Goal: Obtain resource: Download file/media

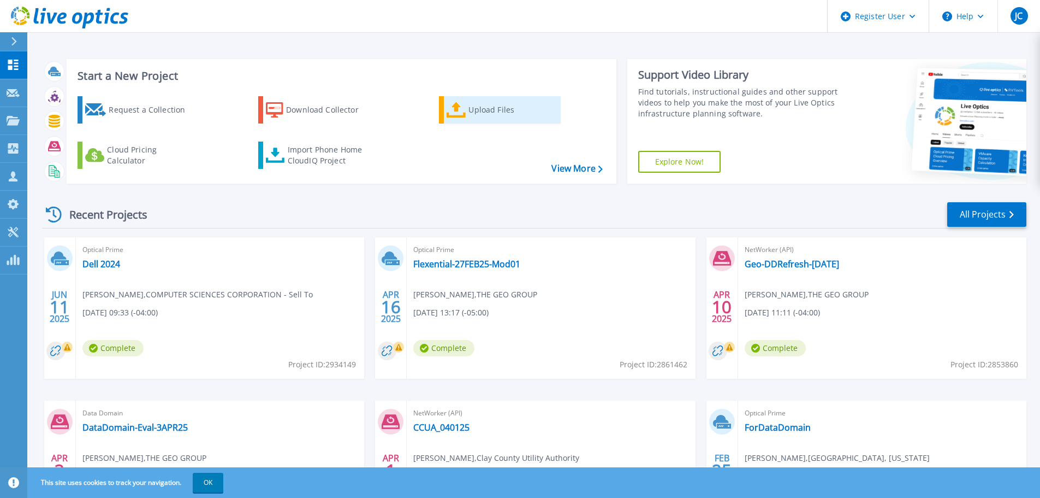
click at [493, 105] on div "Upload Files" at bounding box center [512, 110] width 87 height 22
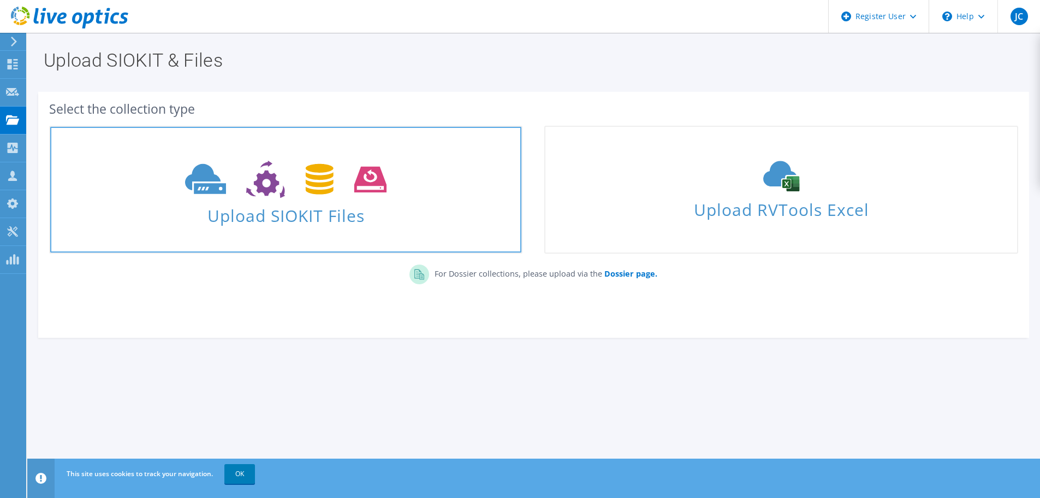
click at [237, 174] on icon at bounding box center [286, 180] width 202 height 38
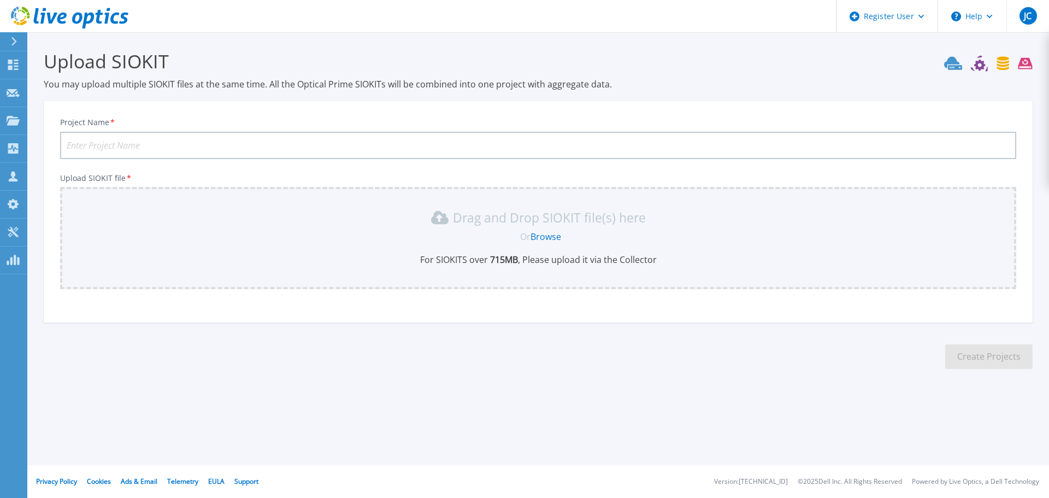
click at [126, 138] on input "Project Name *" at bounding box center [538, 145] width 956 height 27
type input "CCUA - Networker 2025"
click at [547, 237] on link "Browse" at bounding box center [545, 236] width 31 height 12
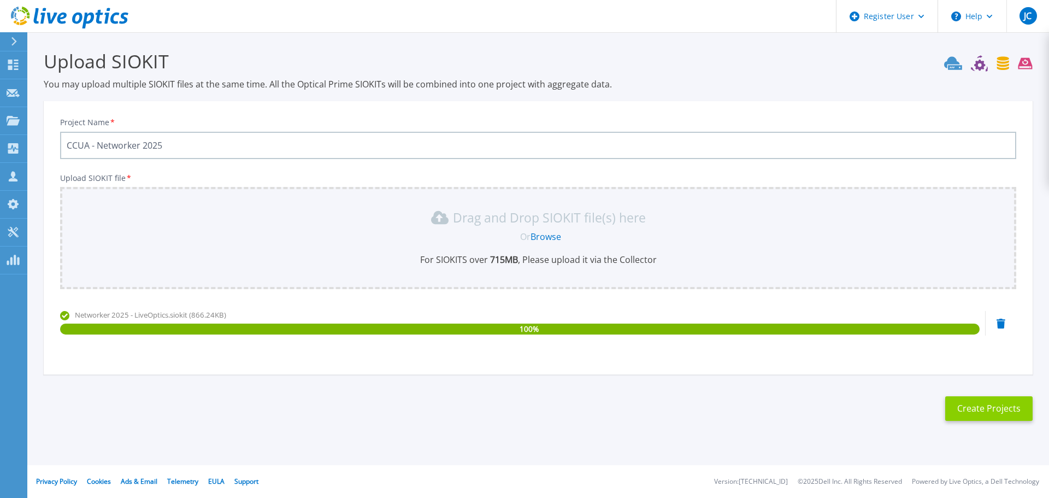
click at [986, 399] on button "Create Projects" at bounding box center [988, 408] width 87 height 25
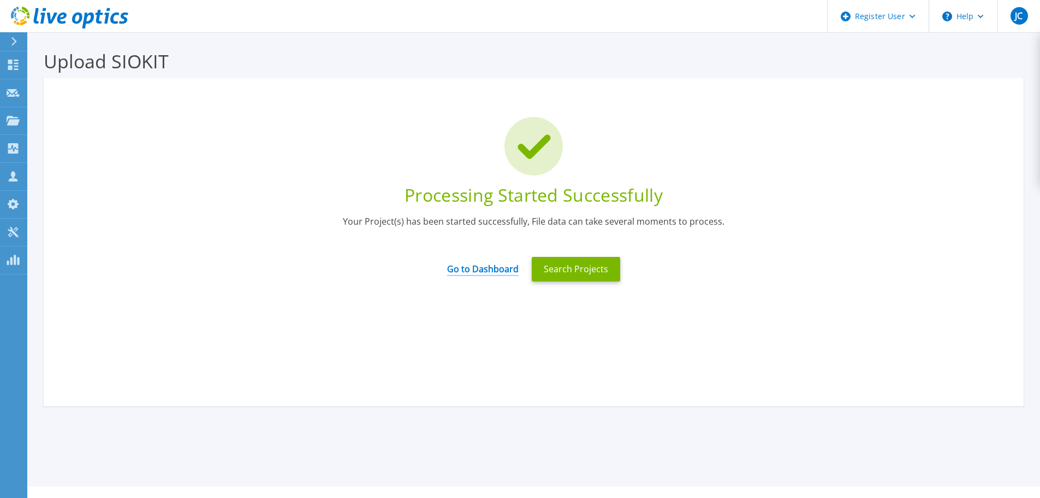
click at [499, 265] on link "Go to Dashboard" at bounding box center [483, 264] width 72 height 21
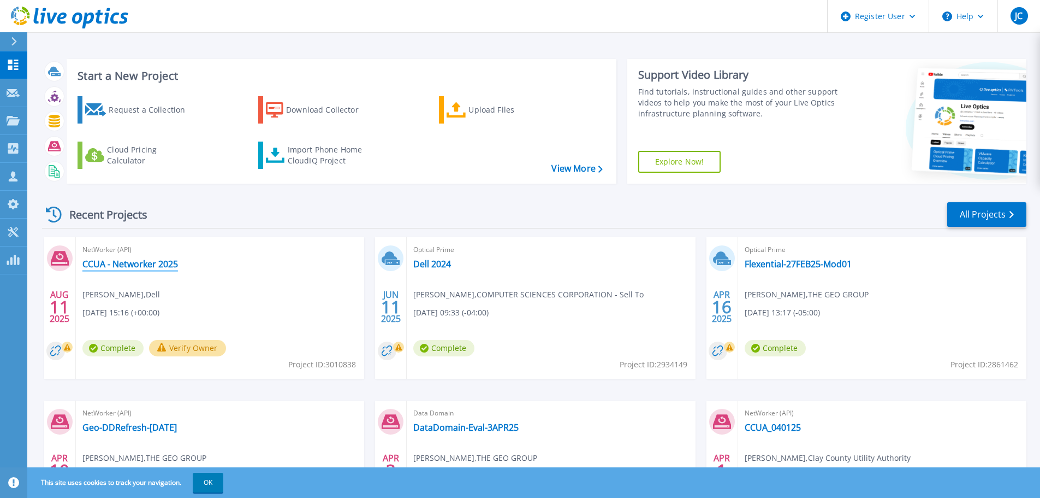
click at [145, 269] on link "CCUA - Networker 2025" at bounding box center [130, 263] width 96 height 11
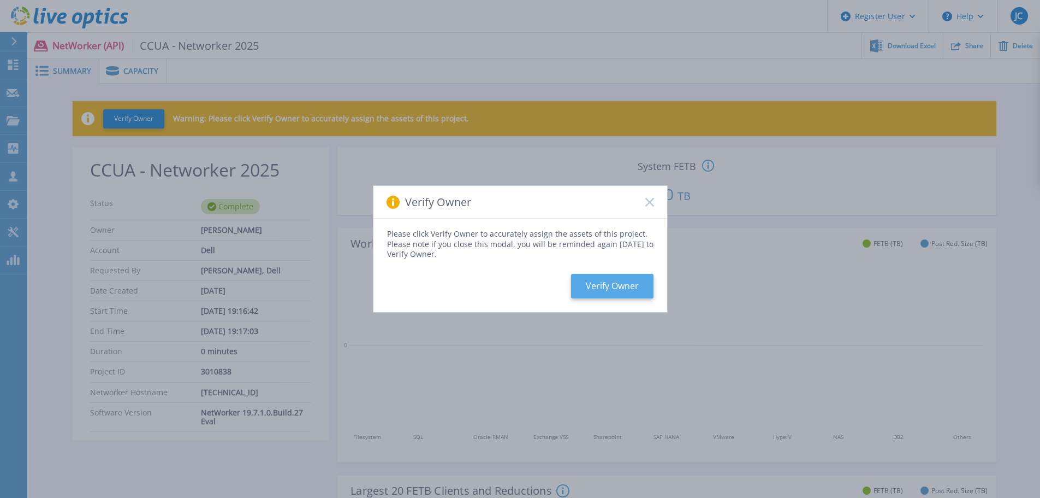
click at [641, 288] on button "Verify Owner" at bounding box center [612, 286] width 82 height 25
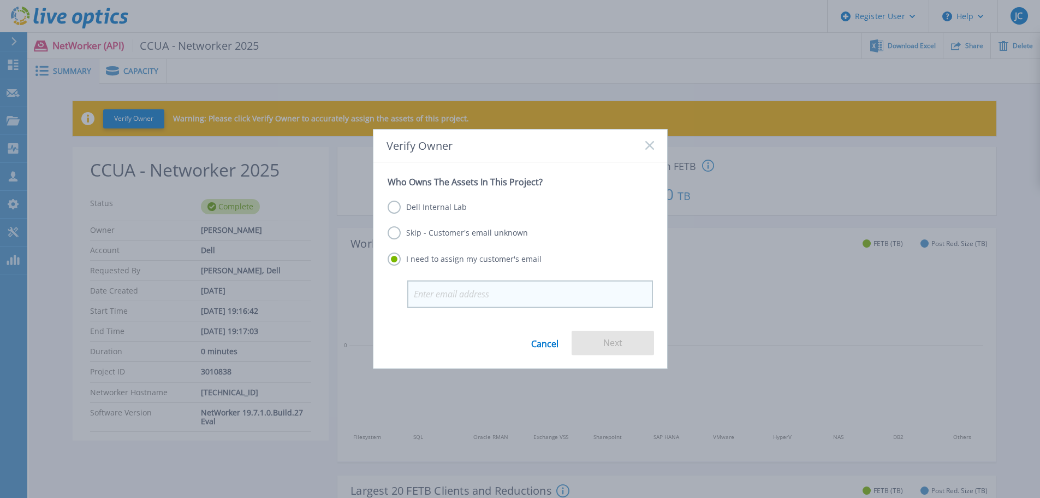
click at [448, 287] on input "email" at bounding box center [530, 293] width 246 height 27
type input "arobertson@clayutility.org"
click at [599, 340] on button "Next" at bounding box center [613, 342] width 82 height 25
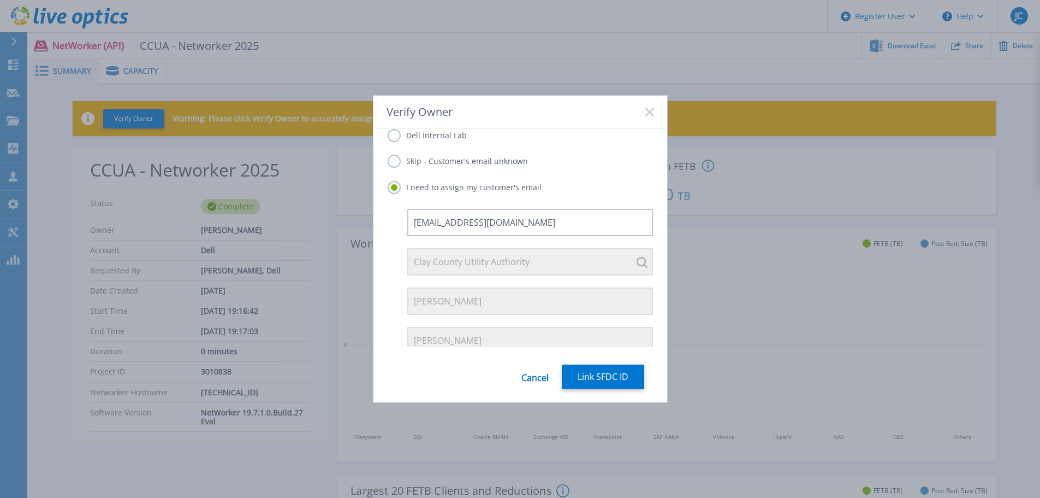
scroll to position [84, 0]
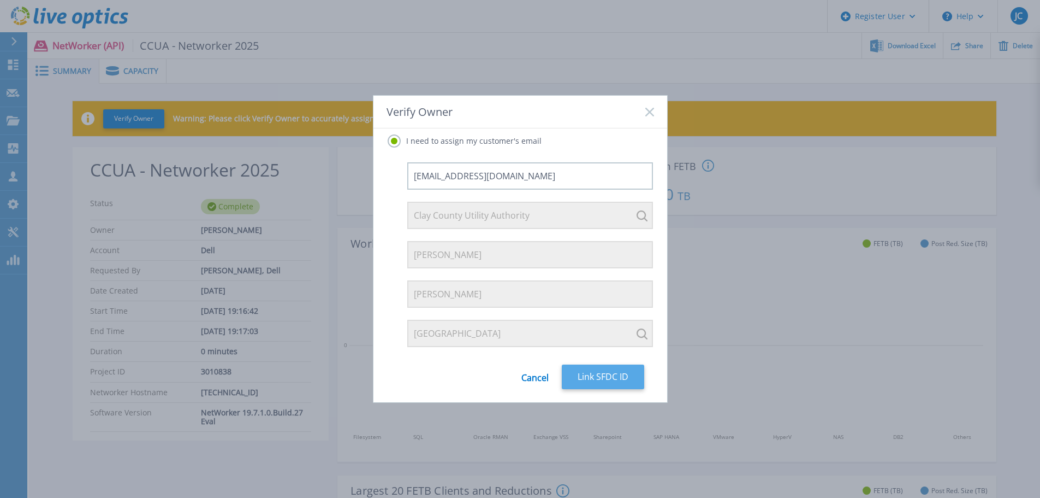
click at [595, 374] on button "Link SFDC ID" at bounding box center [603, 376] width 82 height 25
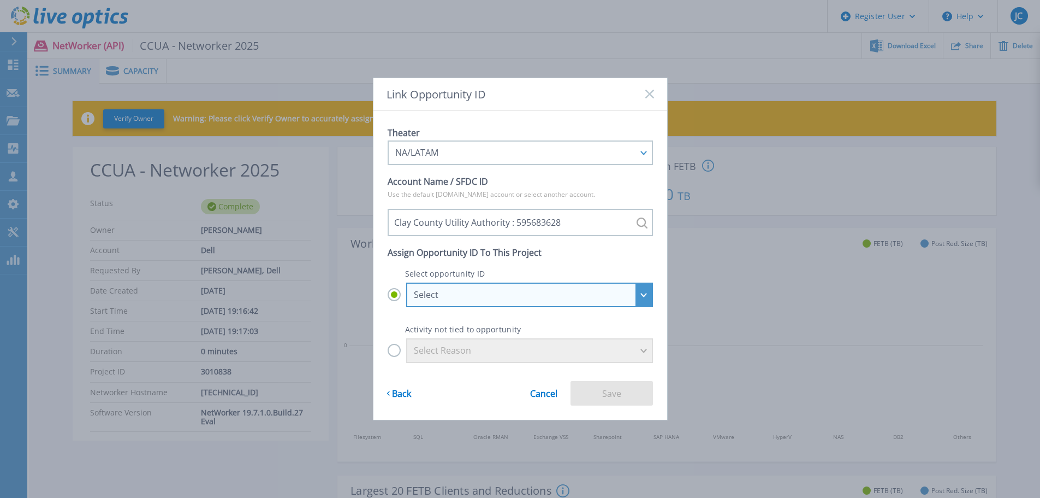
click at [524, 294] on div "Select" at bounding box center [524, 294] width 220 height 10
click at [0, 0] on input "Select Select **DISTI** CLAY COUNTY, FLORIDA - Clay County Dell Public Library …" at bounding box center [0, 0] width 0 height 0
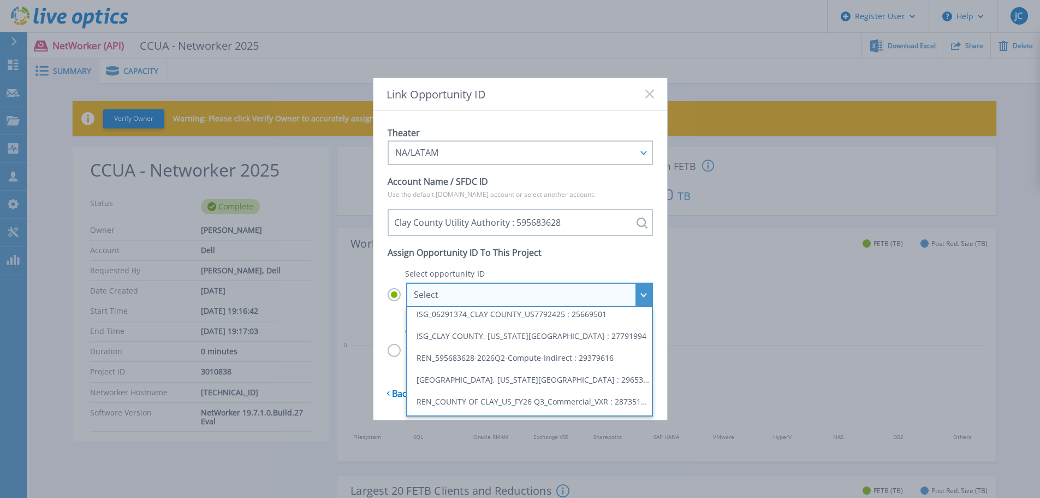
scroll to position [39, 0]
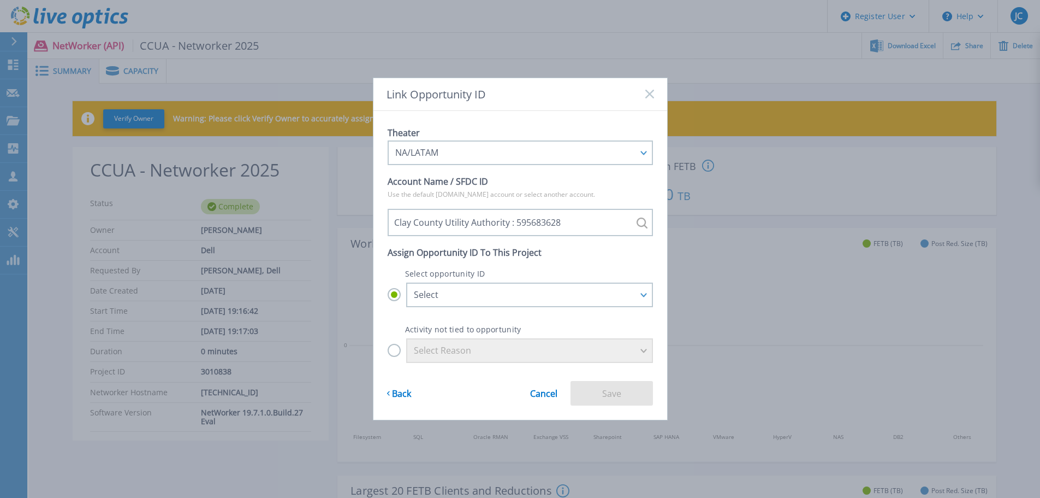
click at [593, 246] on p "Assign Opportunity ID To This Project" at bounding box center [520, 252] width 265 height 15
click at [396, 350] on label "Select Reason" at bounding box center [520, 350] width 265 height 25
click at [0, 0] on input "Select Reason" at bounding box center [0, 0] width 0 height 0
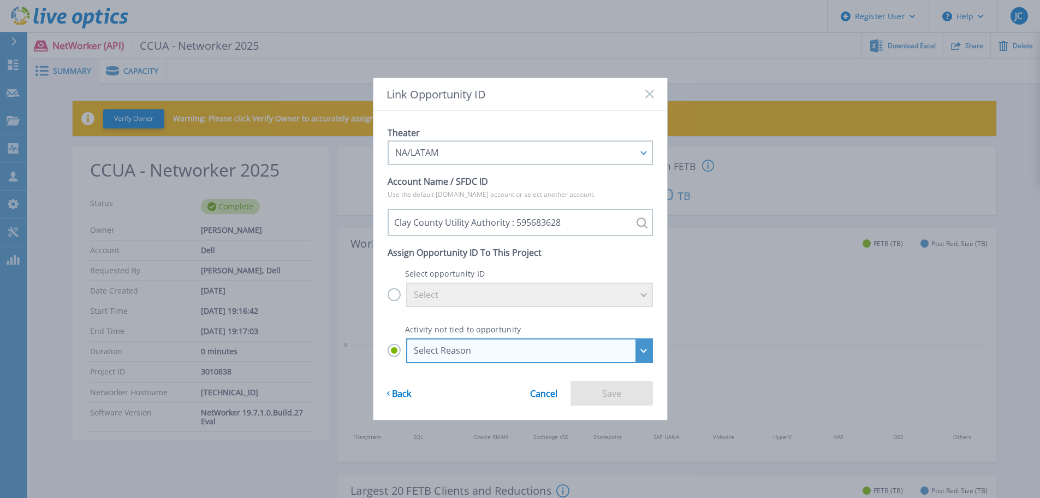
click at [474, 346] on div "Select Reason" at bounding box center [524, 350] width 220 height 10
click at [0, 0] on input "Select Reason Select Reason Discovery Troubleshooting Other" at bounding box center [0, 0] width 0 height 0
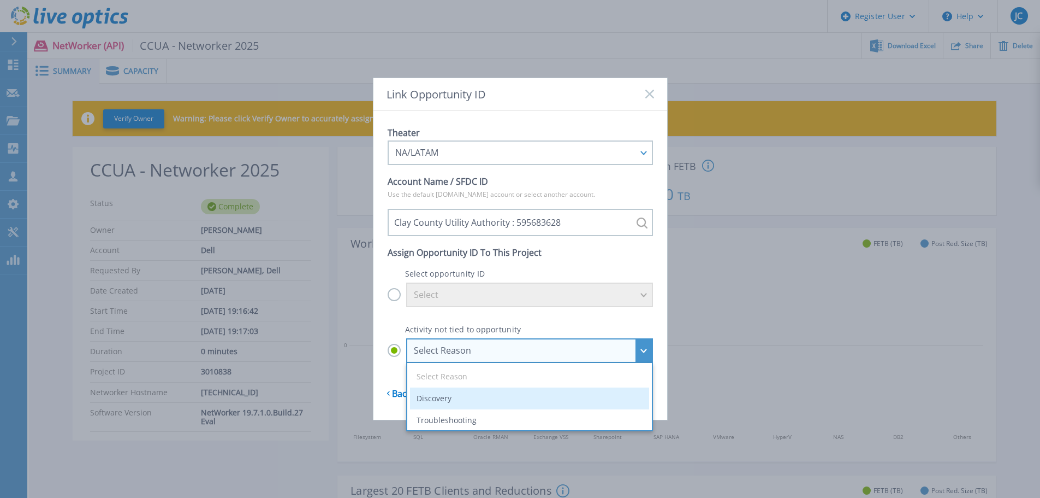
click at [449, 404] on li "Discovery" at bounding box center [529, 398] width 239 height 22
click at [0, 0] on input "Select Reason Select Reason Discovery Troubleshooting Other" at bounding box center [0, 0] width 0 height 0
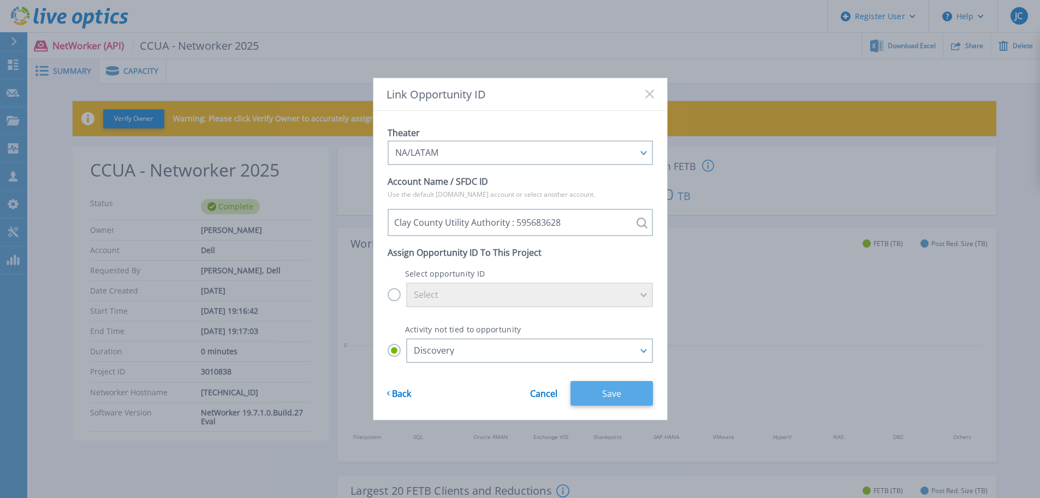
click at [607, 392] on button "Save" at bounding box center [612, 393] width 82 height 25
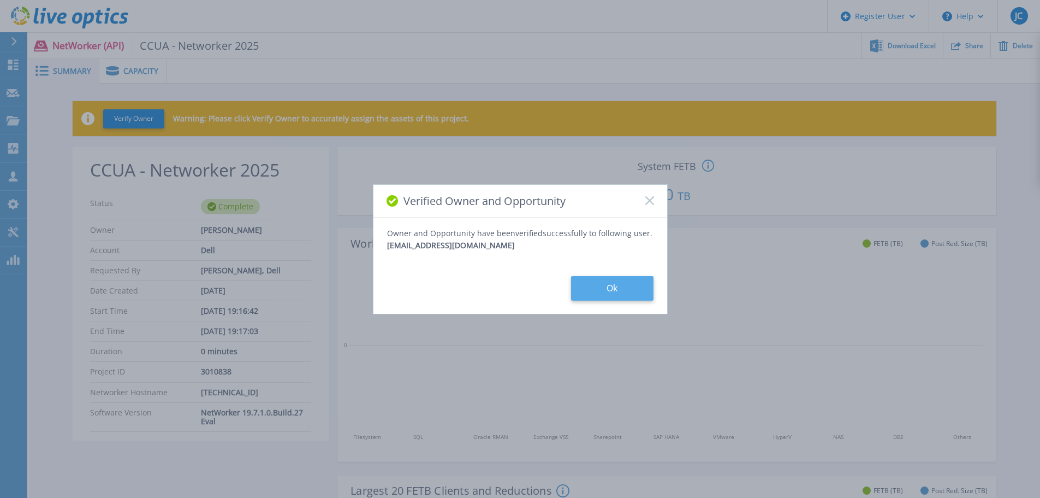
click at [623, 290] on button "Ok" at bounding box center [612, 288] width 82 height 25
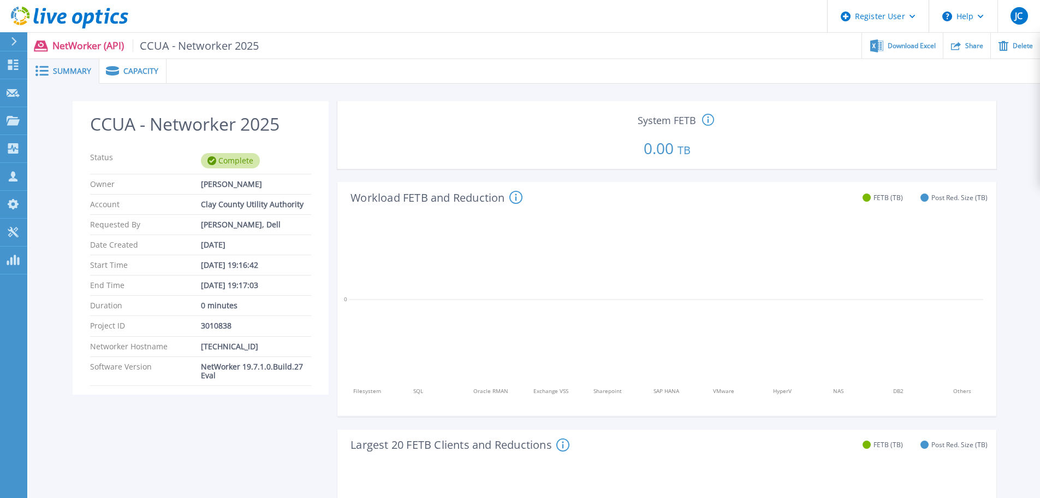
click at [123, 72] on span "Capacity" at bounding box center [140, 71] width 35 height 8
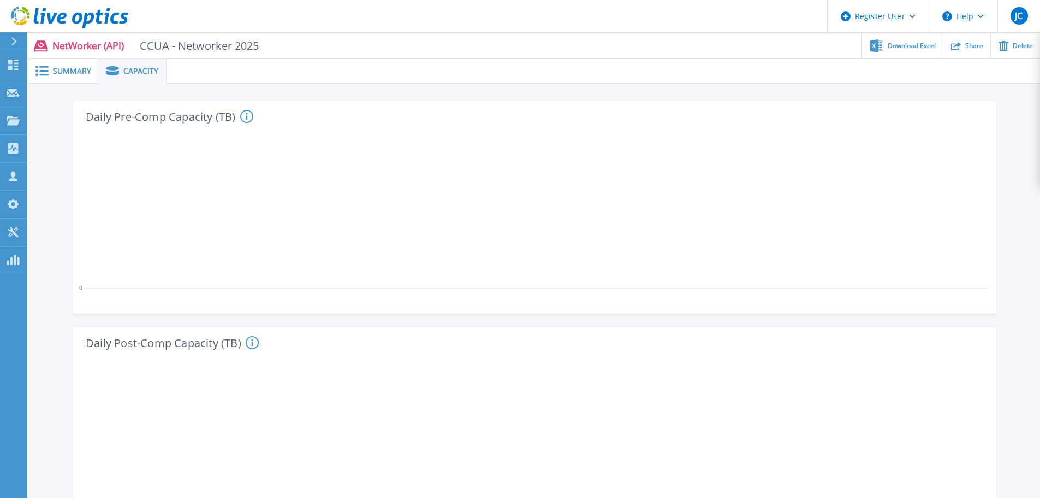
click at [123, 72] on span "Capacity" at bounding box center [140, 71] width 35 height 8
click at [46, 78] on div "Summary" at bounding box center [64, 71] width 70 height 25
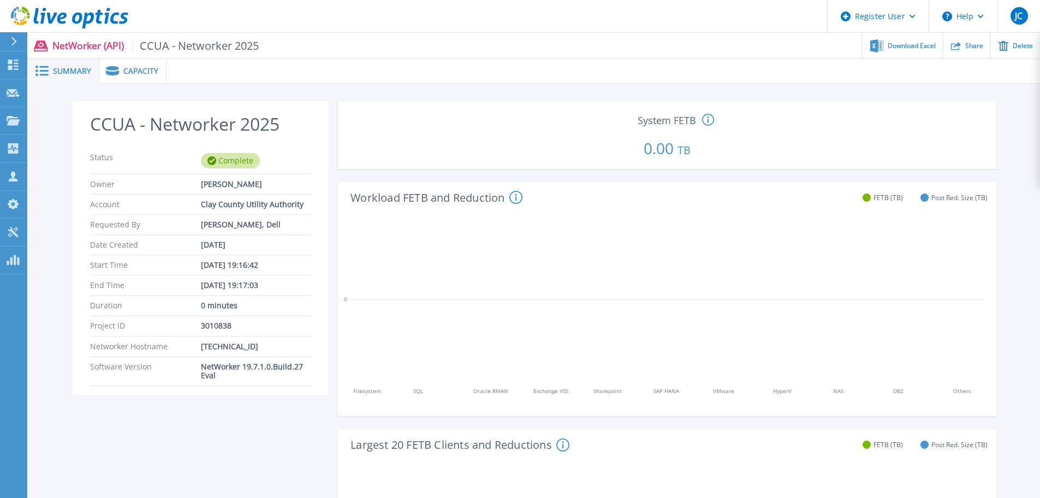
click at [130, 78] on div "Capacity" at bounding box center [132, 71] width 67 height 25
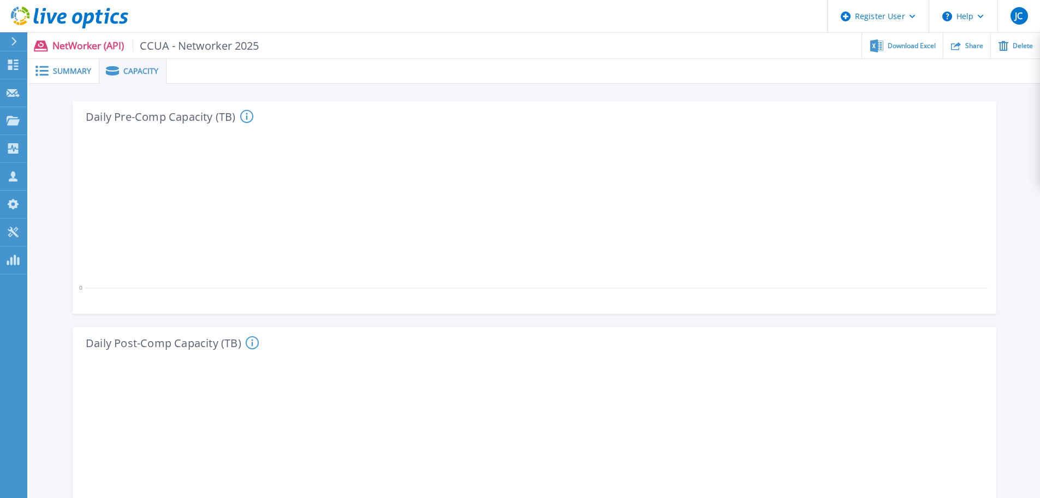
click at [64, 20] on icon at bounding box center [69, 18] width 117 height 22
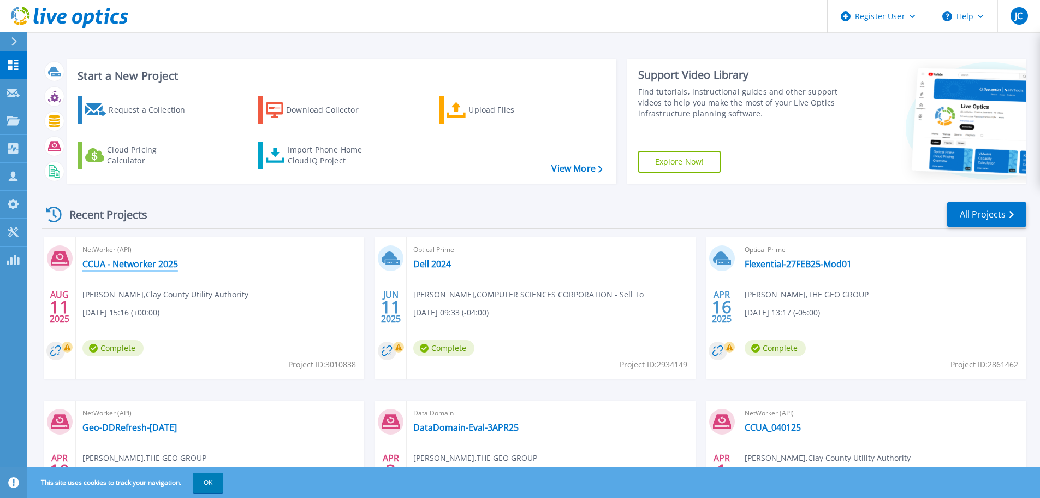
click at [156, 261] on link "CCUA - Networker 2025" at bounding box center [130, 263] width 96 height 11
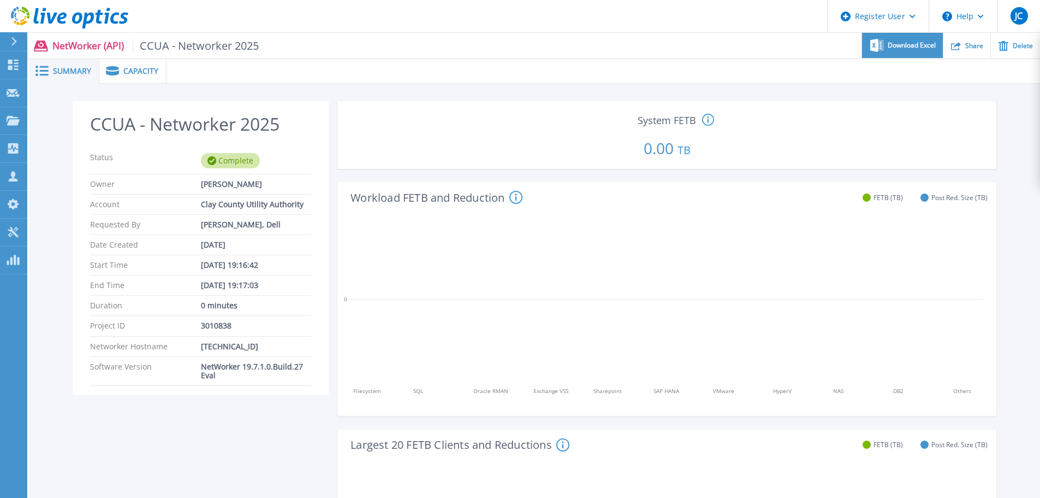
click at [905, 48] on span "Download Excel" at bounding box center [912, 45] width 48 height 7
